Goal: Task Accomplishment & Management: Manage account settings

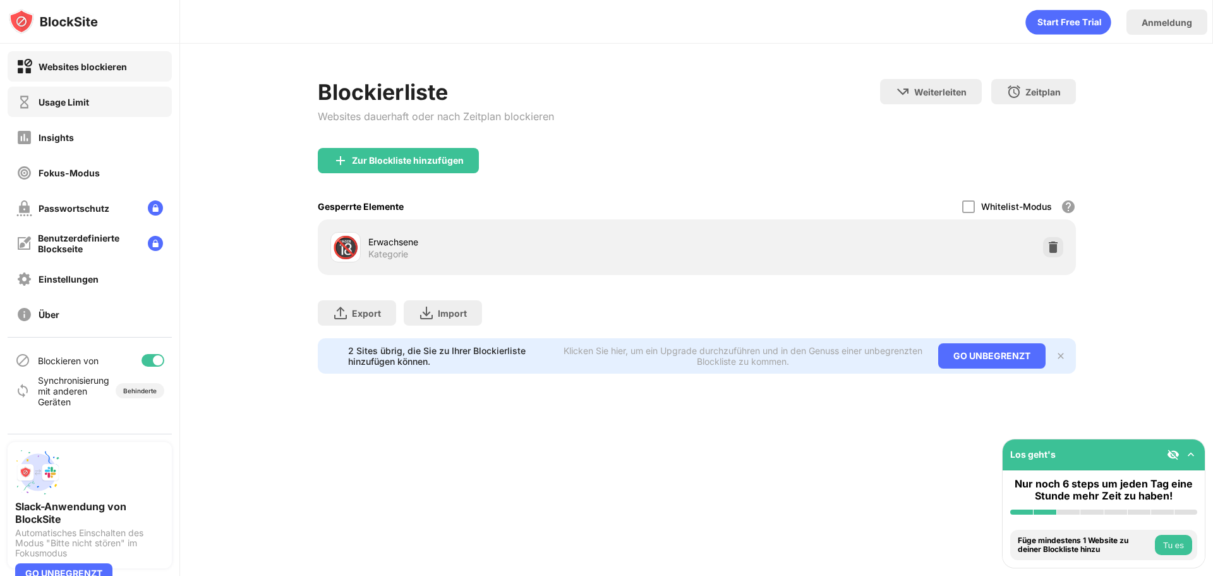
click at [94, 107] on div "Usage Limit" at bounding box center [90, 102] width 164 height 30
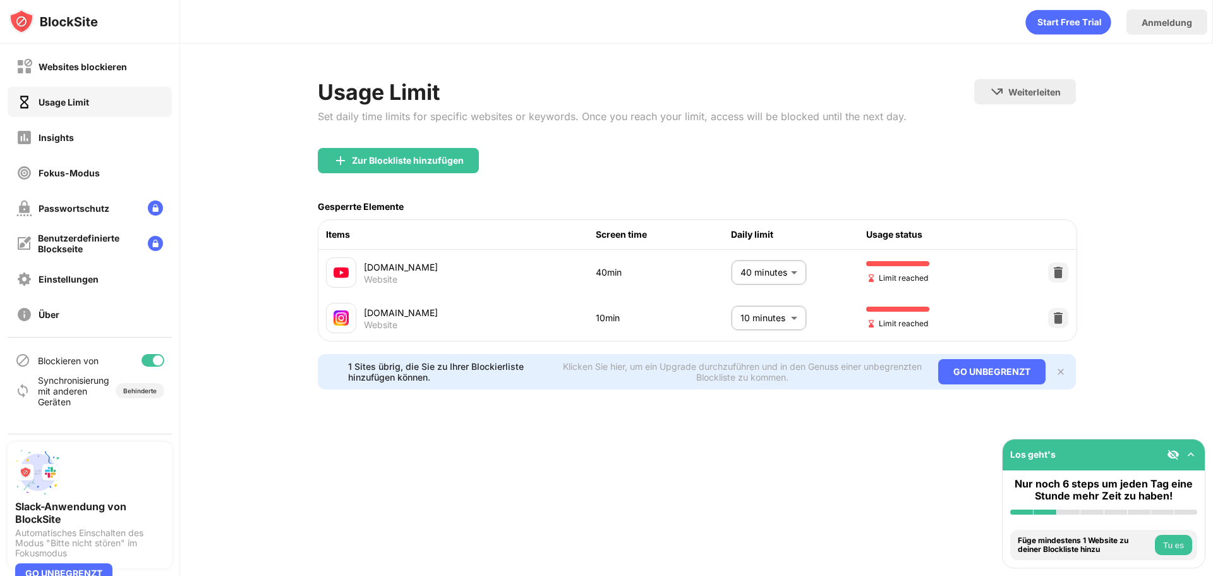
click at [768, 288] on body "Websites blockieren Usage Limit Insights Fokus-Modus Passwortschutz Benutzerdef…" at bounding box center [606, 288] width 1213 height 576
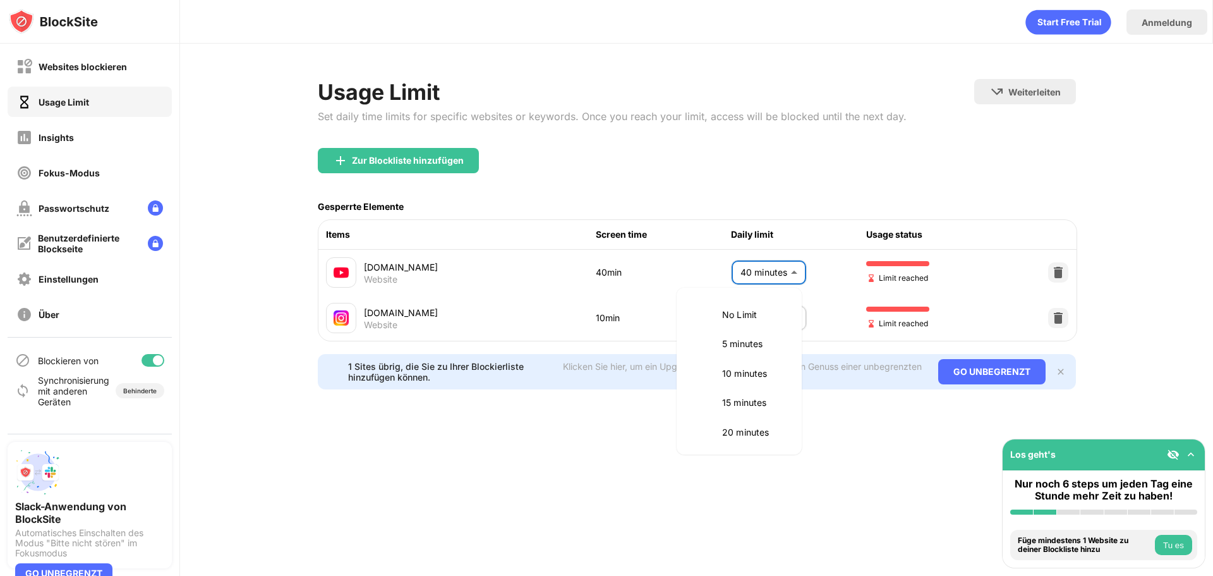
scroll to position [178, 0]
click at [753, 342] on p "35 minutes" at bounding box center [754, 342] width 64 height 14
type input "**"
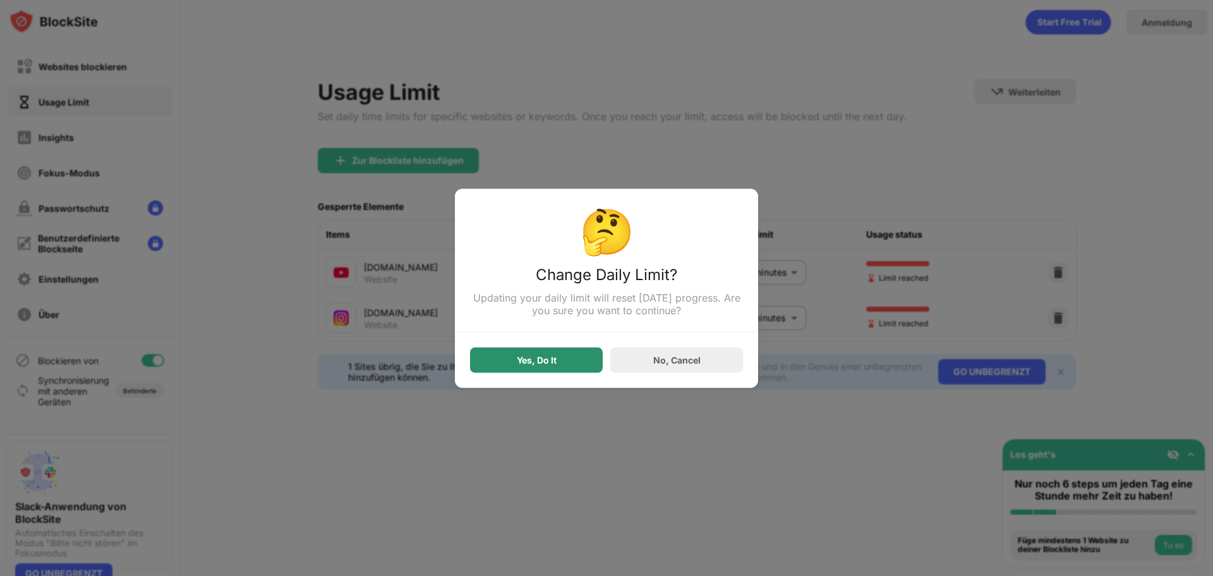
click at [522, 365] on div "Yes, Do It" at bounding box center [537, 359] width 40 height 10
